Goal: Information Seeking & Learning: Learn about a topic

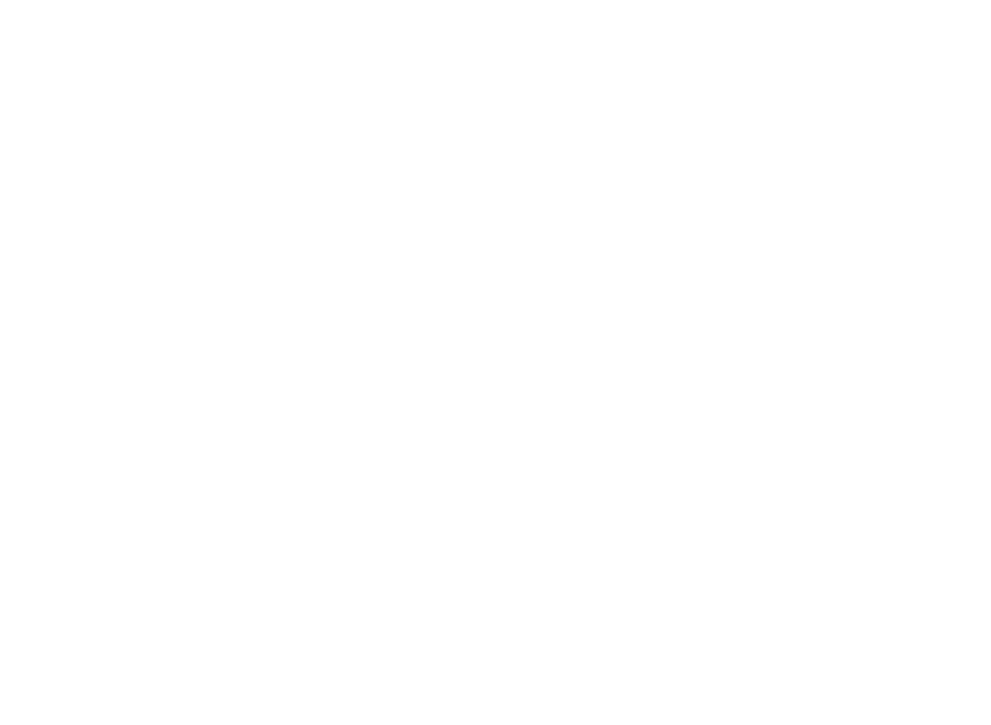
click at [627, 397] on div at bounding box center [495, 362] width 991 height 725
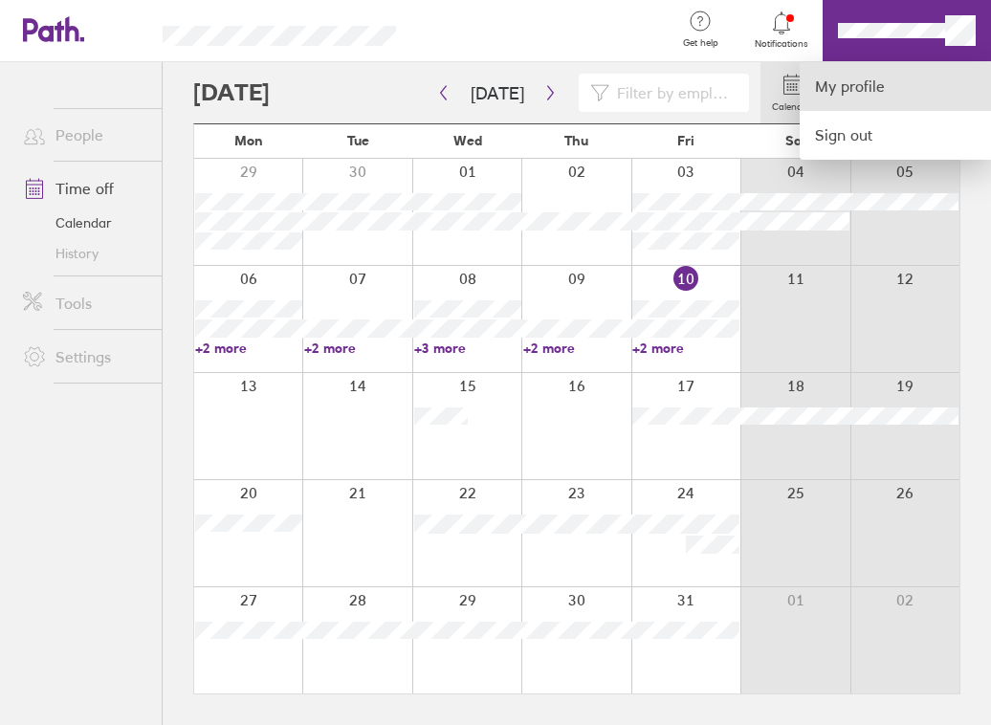
click at [901, 80] on link "My profile" at bounding box center [895, 86] width 191 height 49
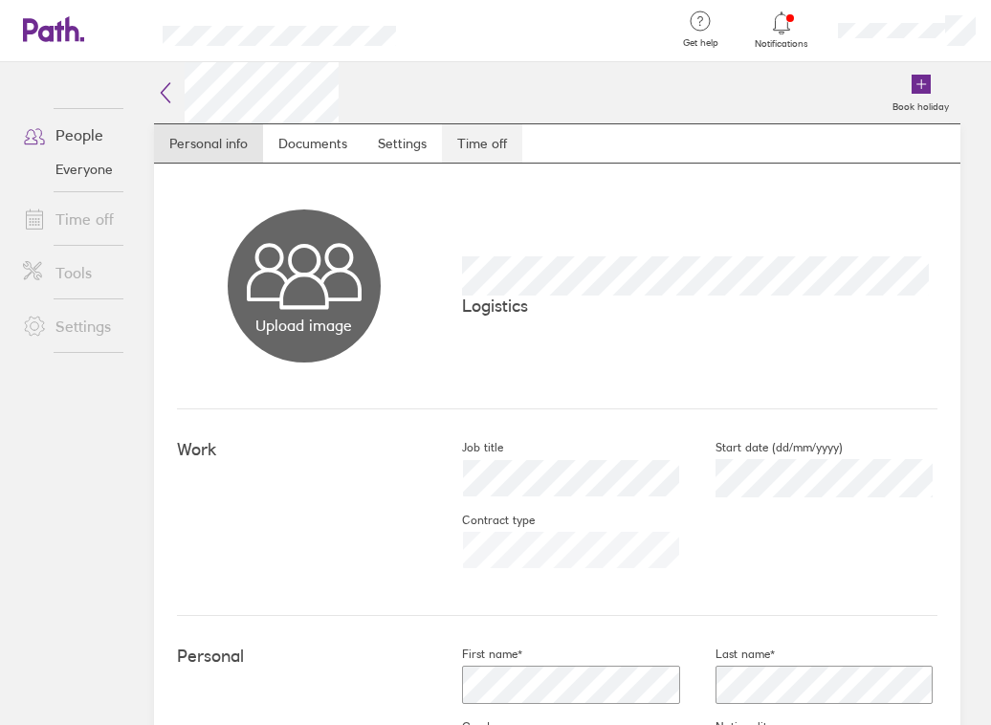
click at [483, 139] on link "Time off" at bounding box center [482, 143] width 80 height 38
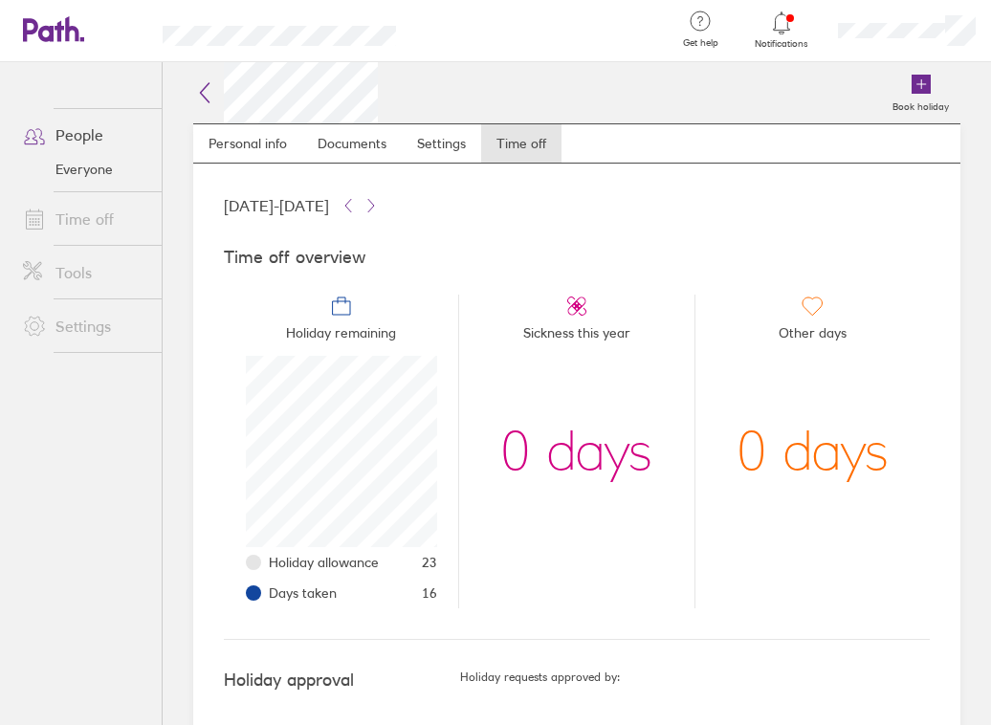
scroll to position [40, 0]
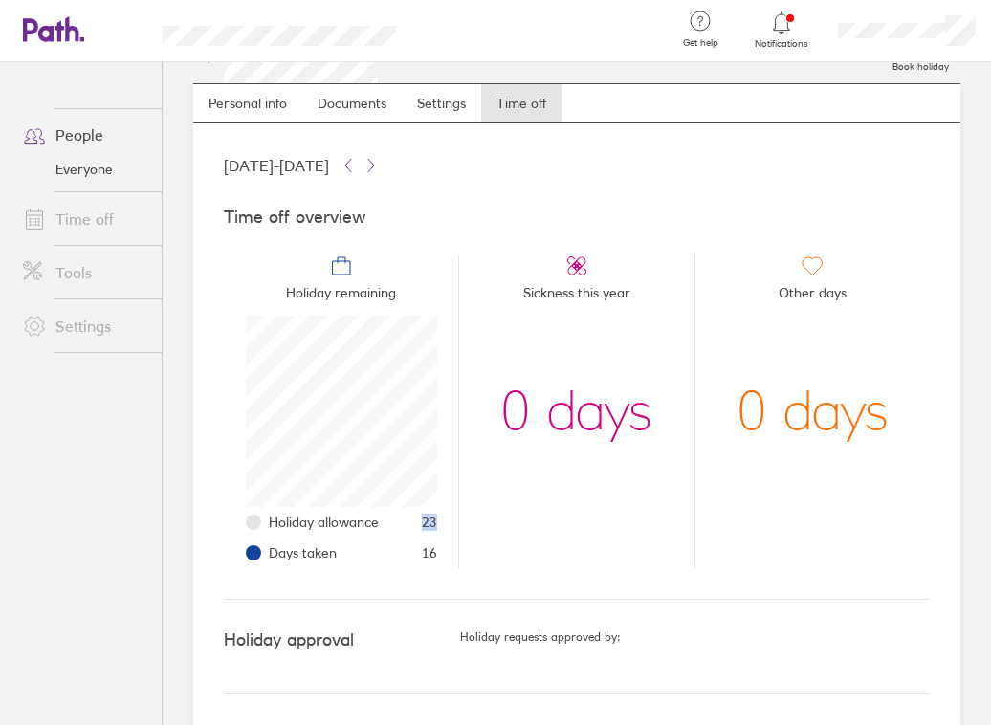
drag, startPoint x: 434, startPoint y: 523, endPoint x: 412, endPoint y: 517, distance: 21.8
click at [412, 517] on li "Holiday allowance 23" at bounding box center [353, 522] width 168 height 31
drag, startPoint x: 412, startPoint y: 517, endPoint x: 475, endPoint y: 562, distance: 76.8
click at [475, 562] on li "Sickness this year 0 days" at bounding box center [575, 412] width 235 height 314
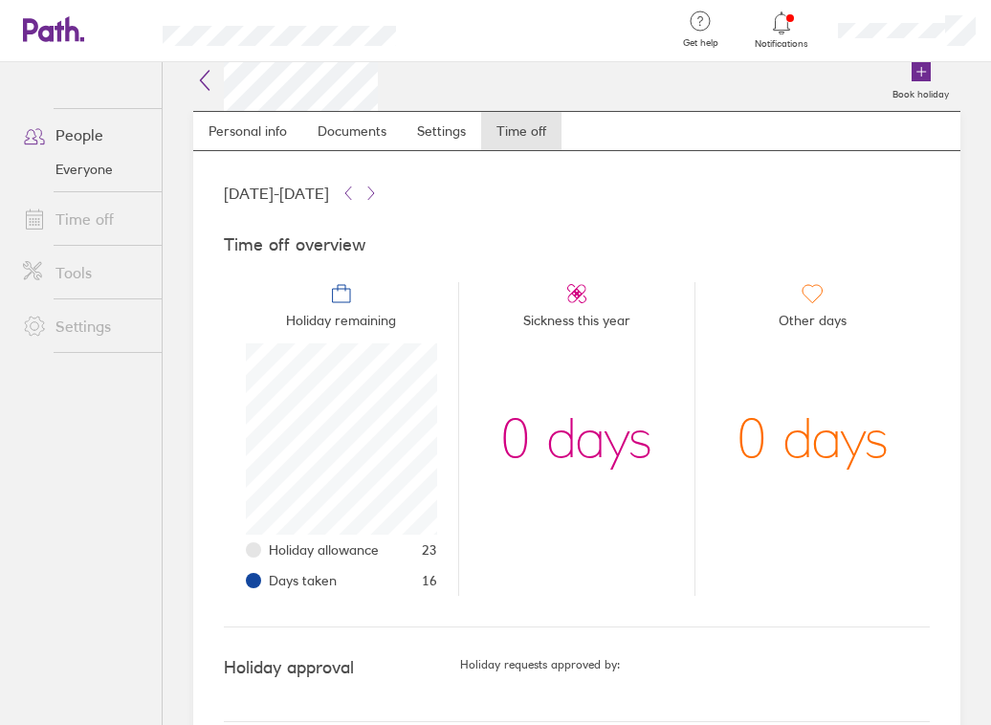
scroll to position [0, 0]
